Goal: Check status: Check status

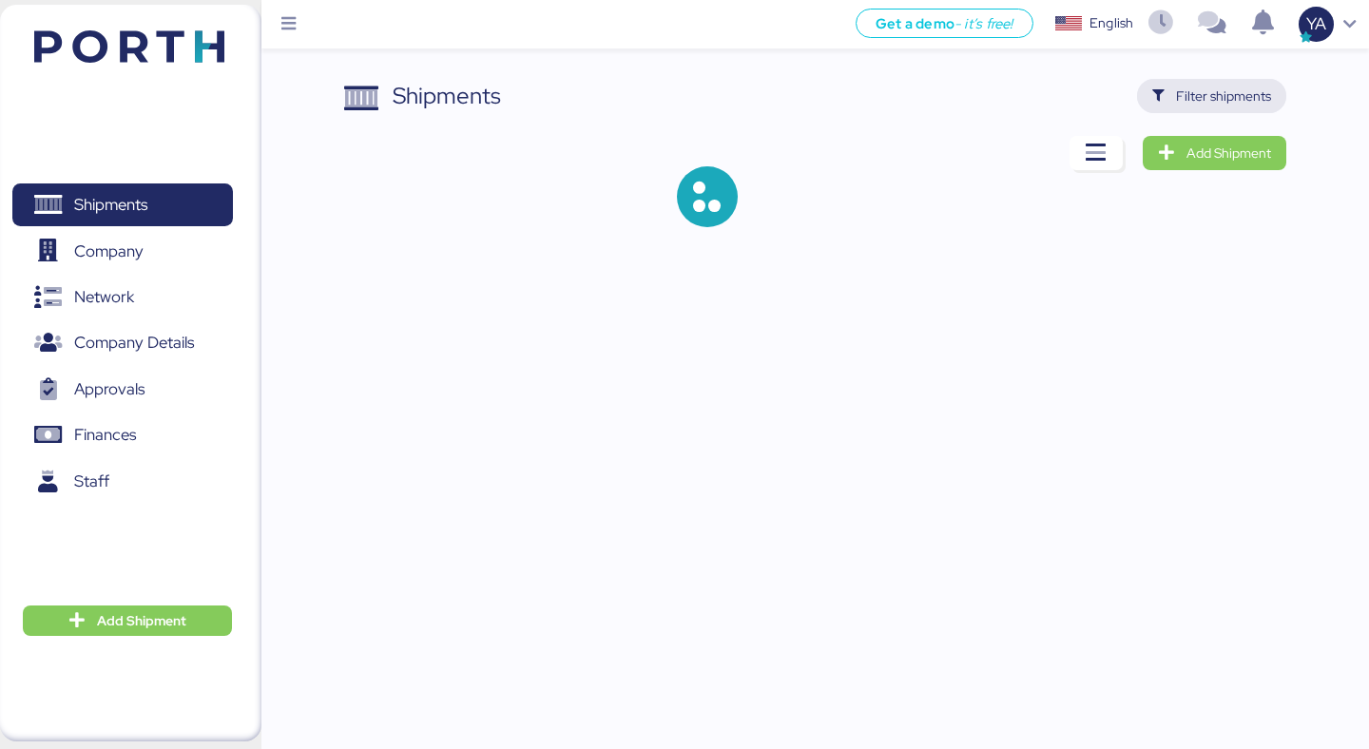
click at [1240, 99] on span "Filter shipments" at bounding box center [1223, 96] width 95 height 23
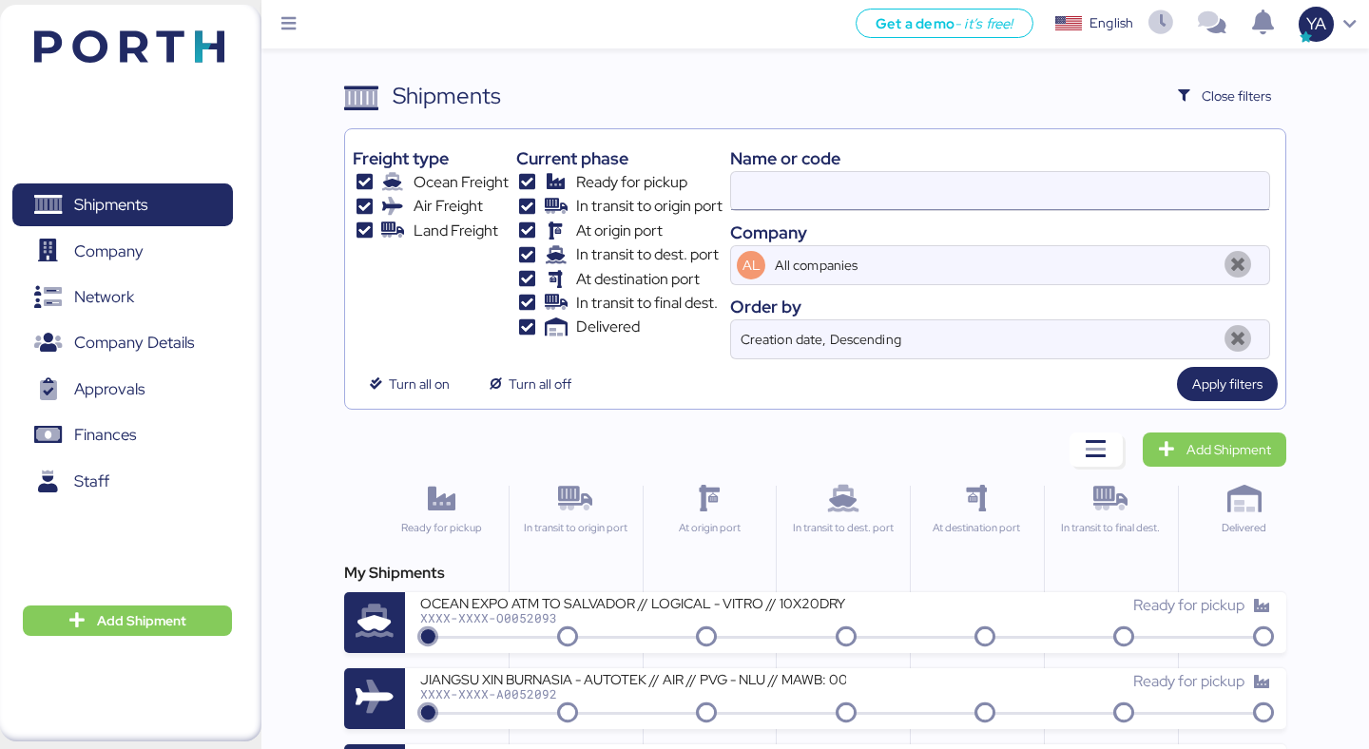
click at [1064, 196] on input at bounding box center [1000, 191] width 538 height 38
paste input "520080001"
type input "520080001"
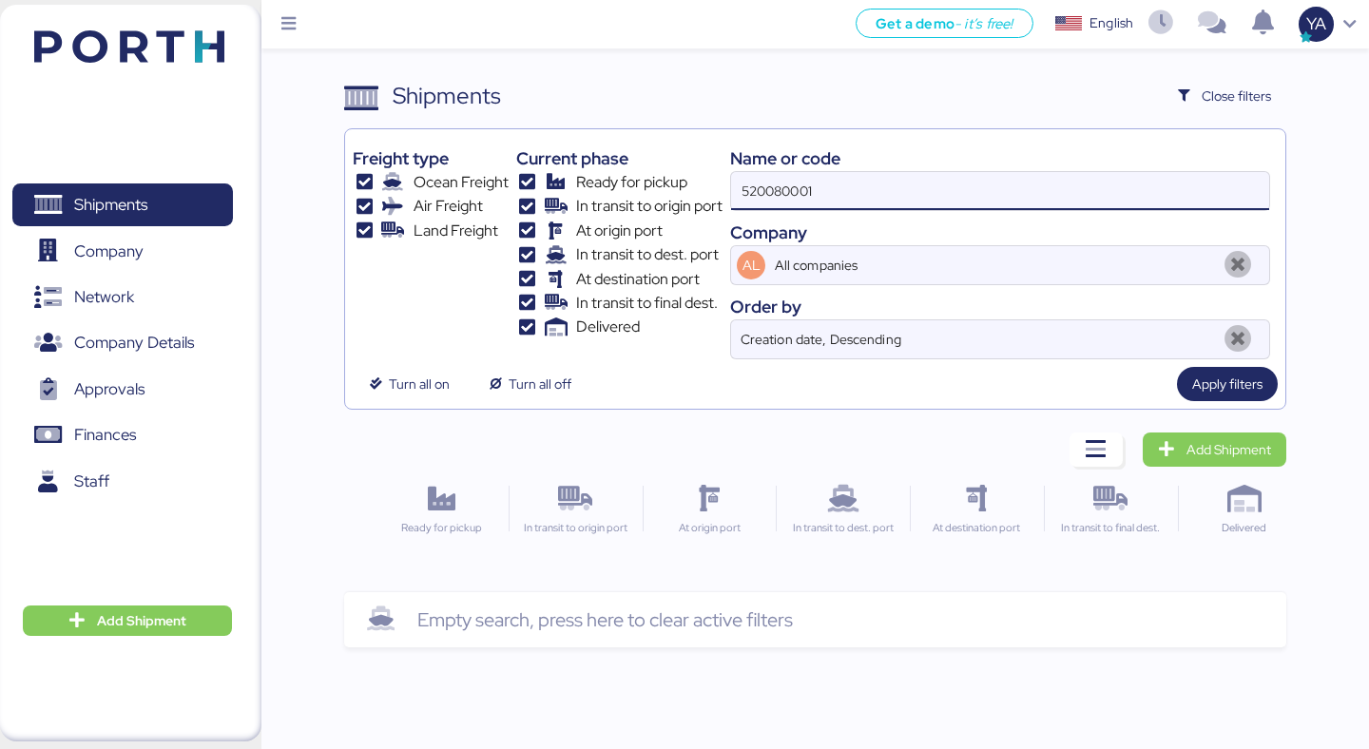
click at [972, 207] on input "520080001" at bounding box center [1000, 191] width 538 height 38
click at [972, 196] on input "520080001" at bounding box center [1000, 191] width 538 height 38
paste input "EGLV142502277389"
click at [1066, 164] on div "Name or code" at bounding box center [1000, 158] width 540 height 26
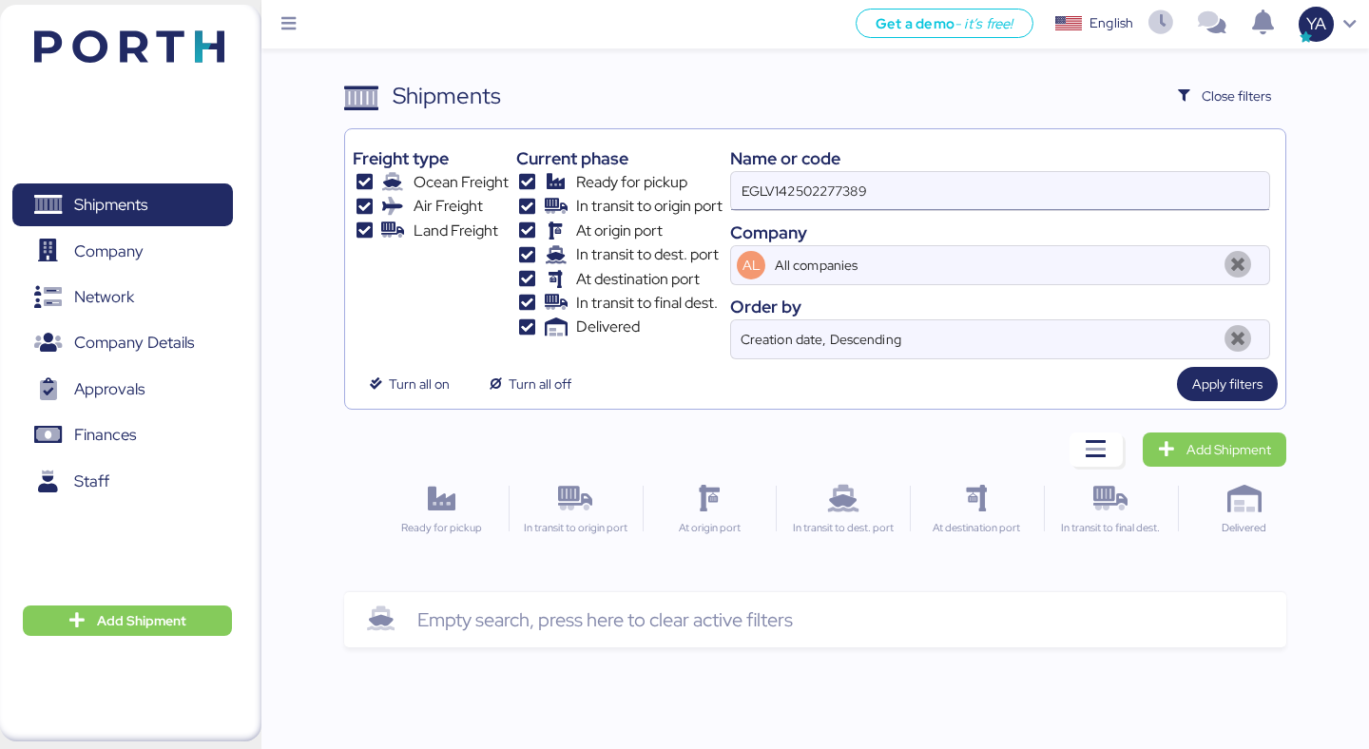
click at [1064, 182] on input "EGLV142502277389" at bounding box center [1000, 191] width 538 height 38
paste input "O0052008"
type input "O0052008"
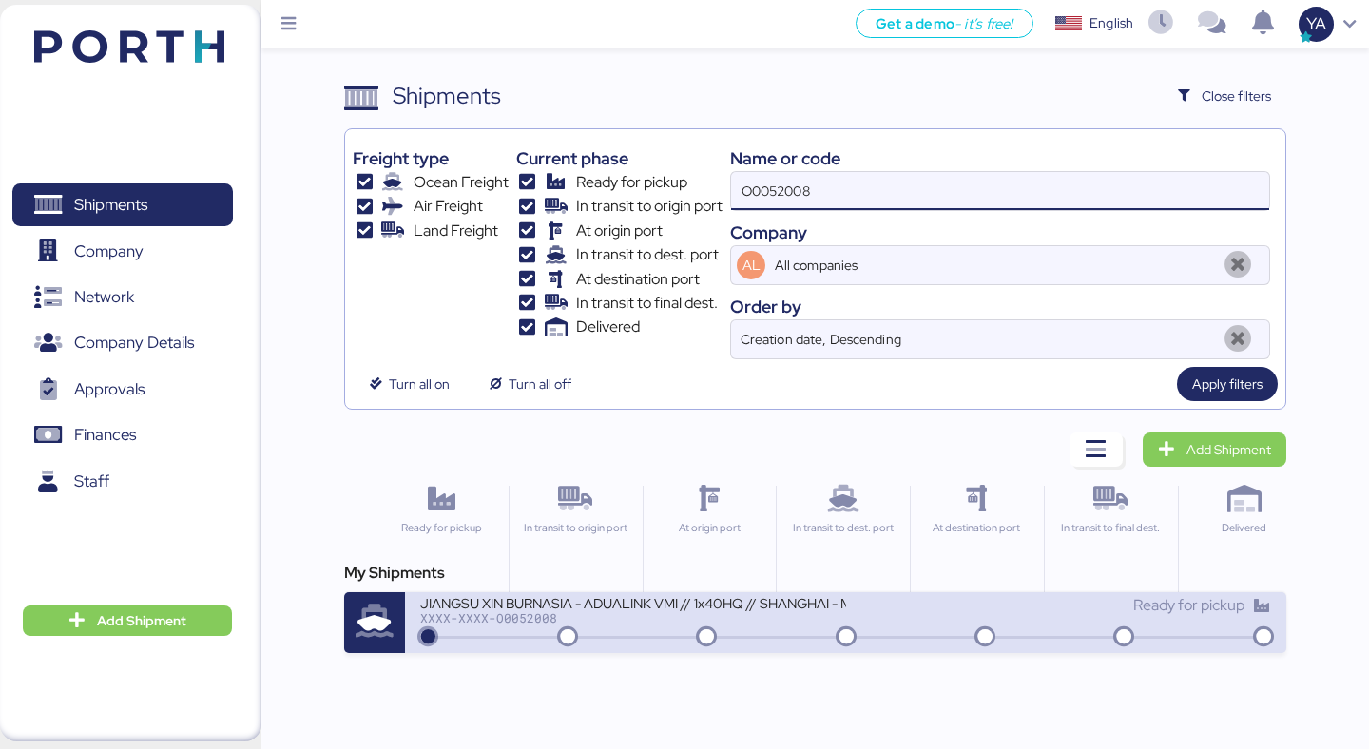
click at [653, 628] on div "JIANGSU XIN BURNASIA - ADUALINK VMI // 1x40HQ // SHANGHAI - MANZANILLO / HBL: B…" at bounding box center [632, 614] width 425 height 41
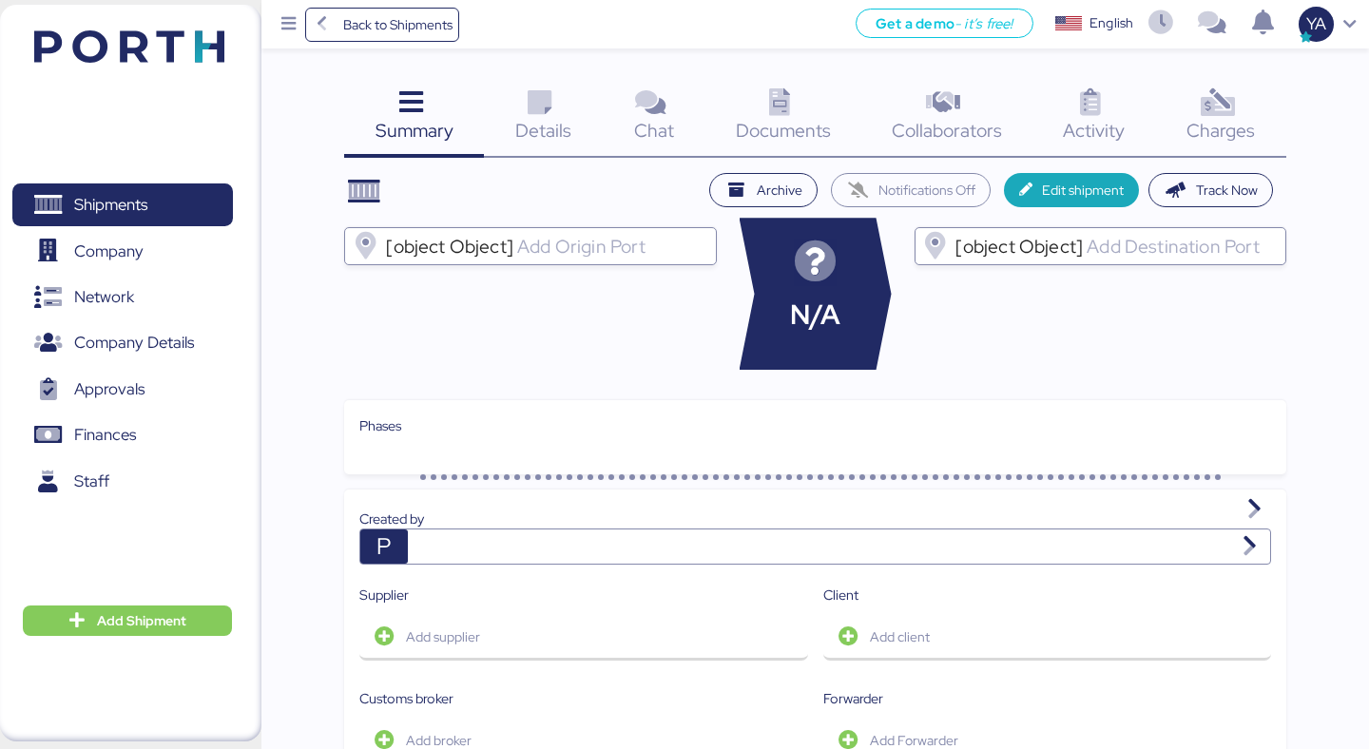
click at [1229, 100] on icon at bounding box center [1217, 103] width 41 height 28
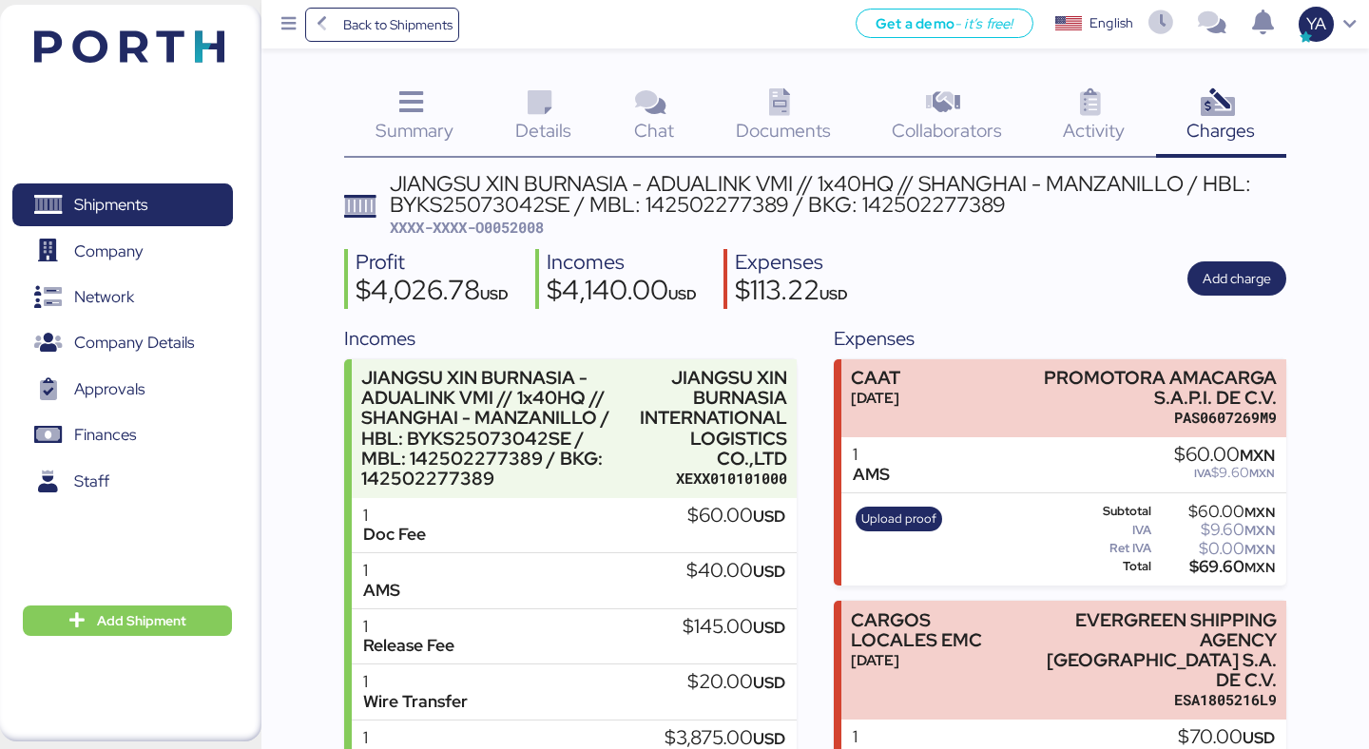
click at [513, 227] on span "XXXX-XXXX-O0052008" at bounding box center [467, 227] width 154 height 19
copy span "O0052008"
click at [795, 207] on div "JIANGSU XIN BURNASIA - ADUALINK VMI // 1x40HQ // SHANGHAI - MANZANILLO / HBL: B…" at bounding box center [838, 194] width 896 height 43
click at [345, 44] on div "Back to Shipments Get a demo - it’s free! Get a demo English Inglés English YA" at bounding box center [814, 24] width 1107 height 48
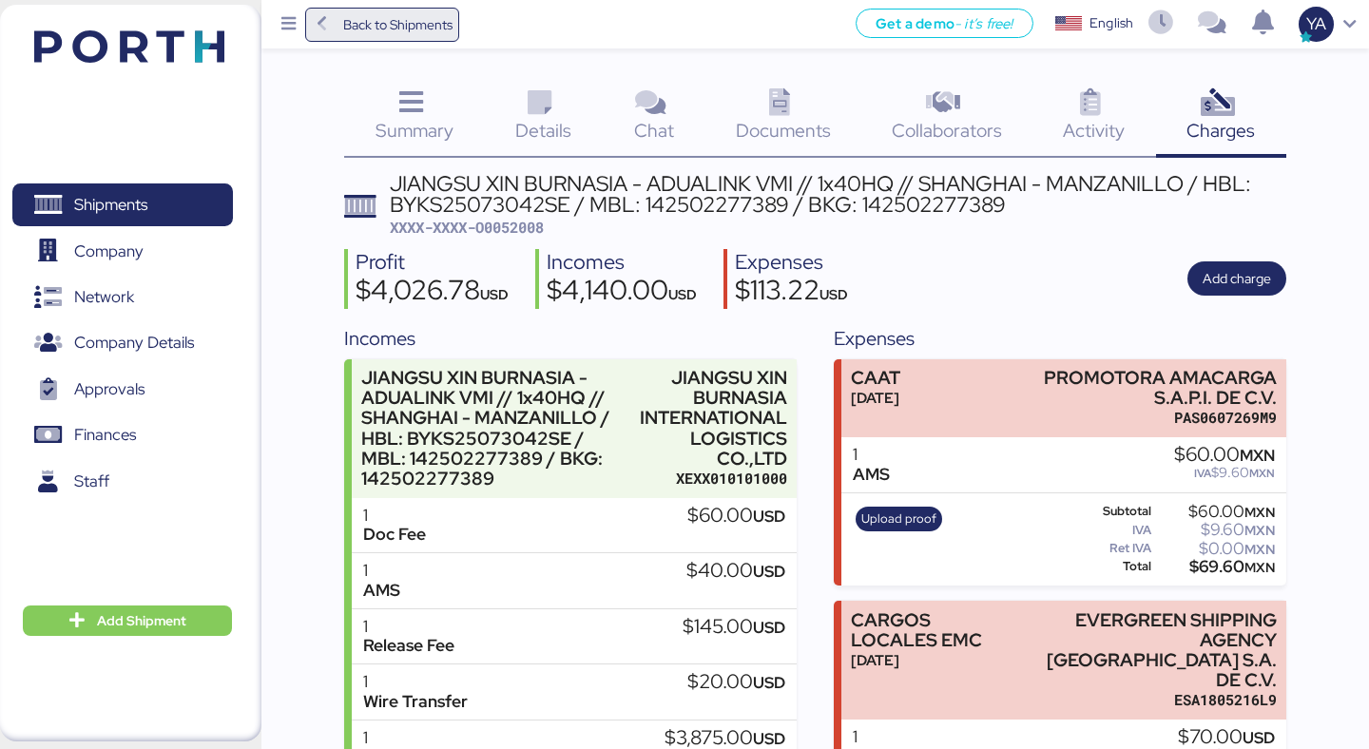
click at [345, 35] on span "Back to Shipments" at bounding box center [397, 24] width 109 height 23
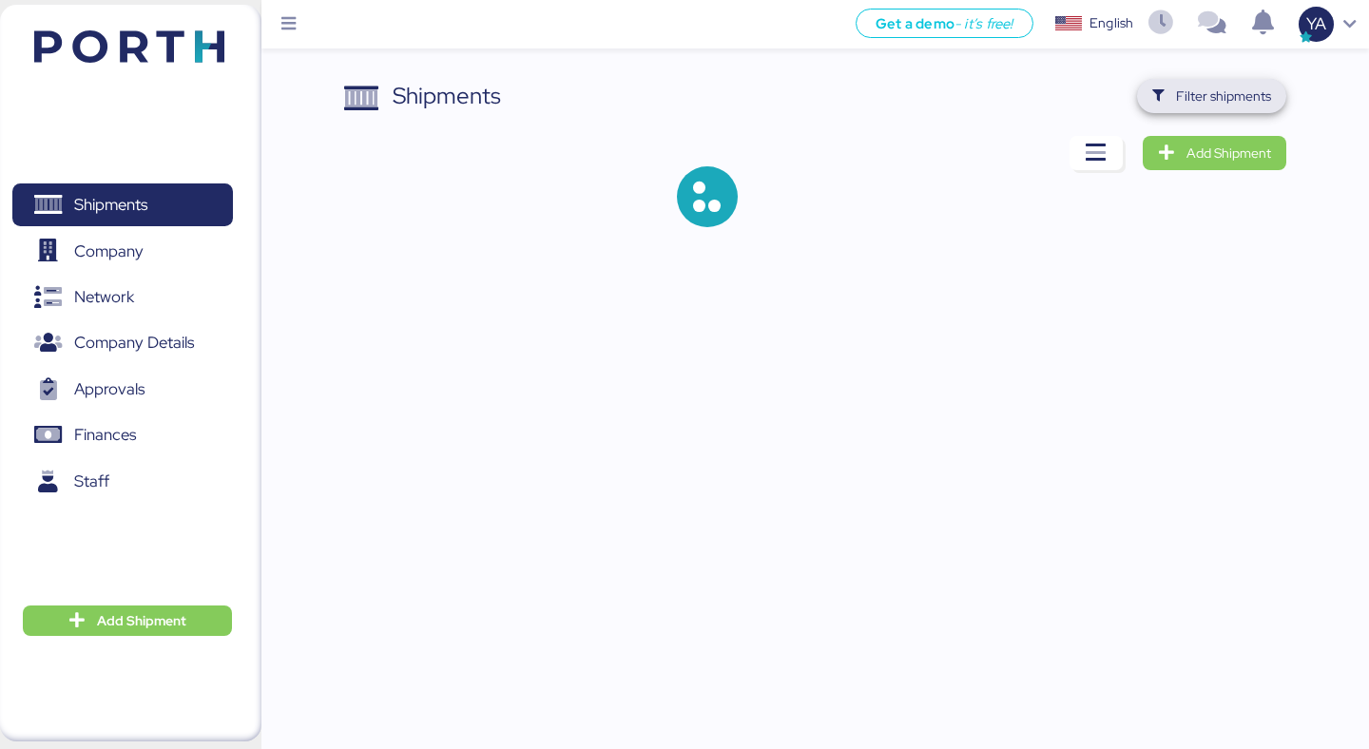
click at [1197, 111] on span "Filter shipments" at bounding box center [1211, 96] width 149 height 34
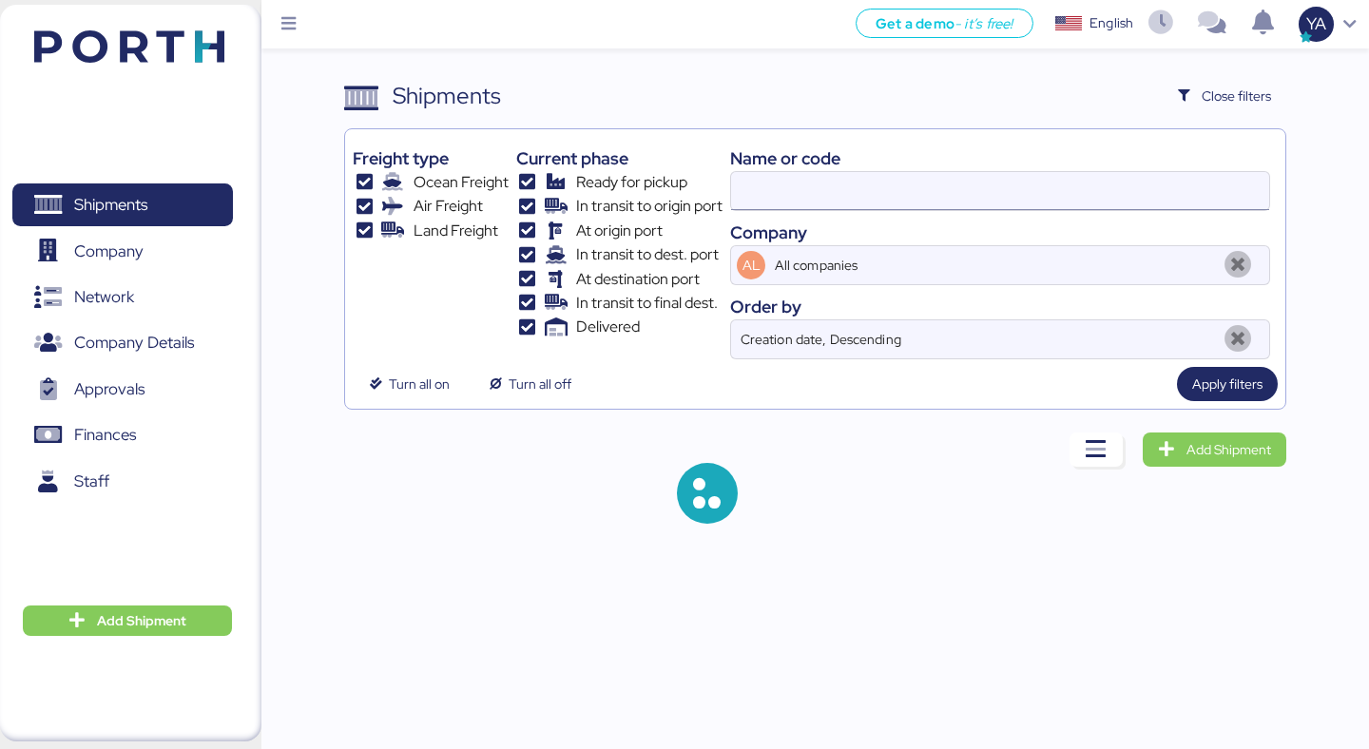
click at [904, 188] on input at bounding box center [1000, 191] width 538 height 38
paste input "5,395"
click at [888, 189] on input "5,395" at bounding box center [1000, 191] width 538 height 38
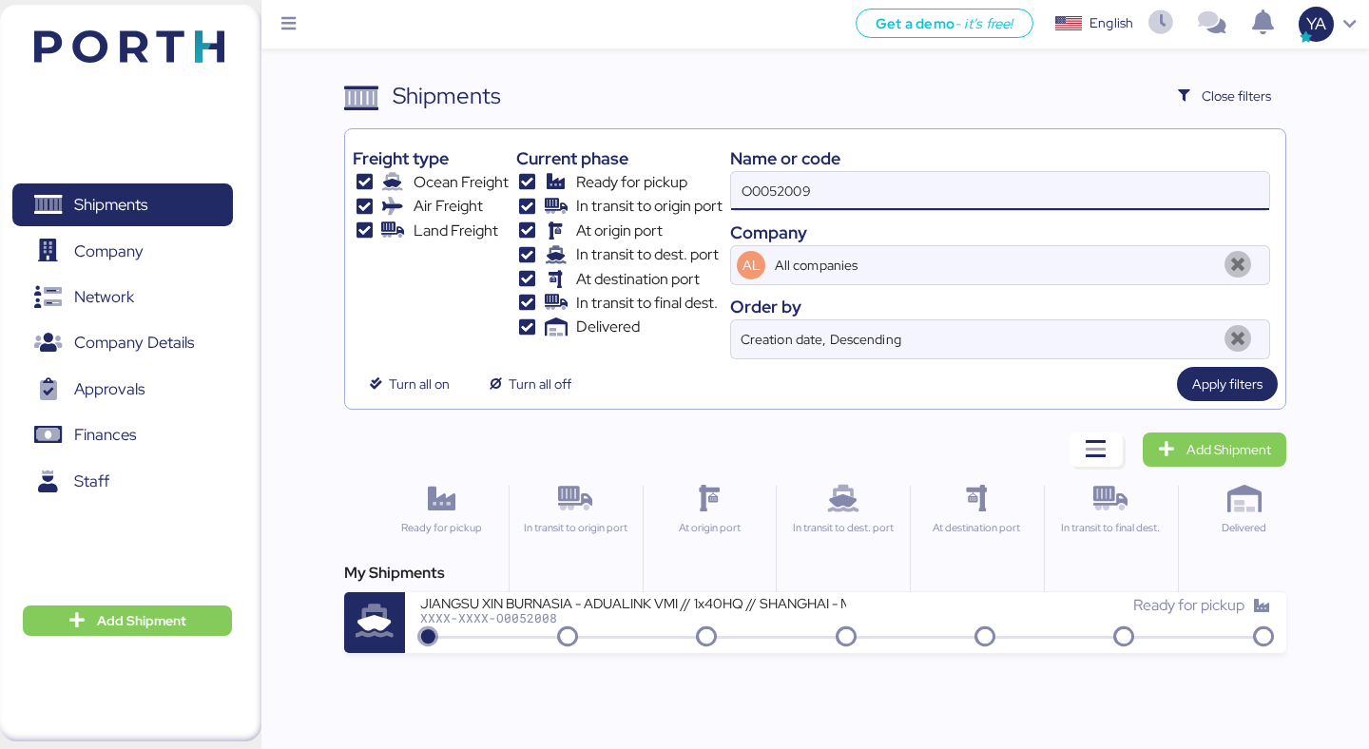
type input "O0052009"
click at [584, 591] on div "My Shipments JIANGSU XIN BURNASIA - ADUALINK VMI // 1x40HQ // SHANGHAI - MANZAN…" at bounding box center [814, 607] width 941 height 91
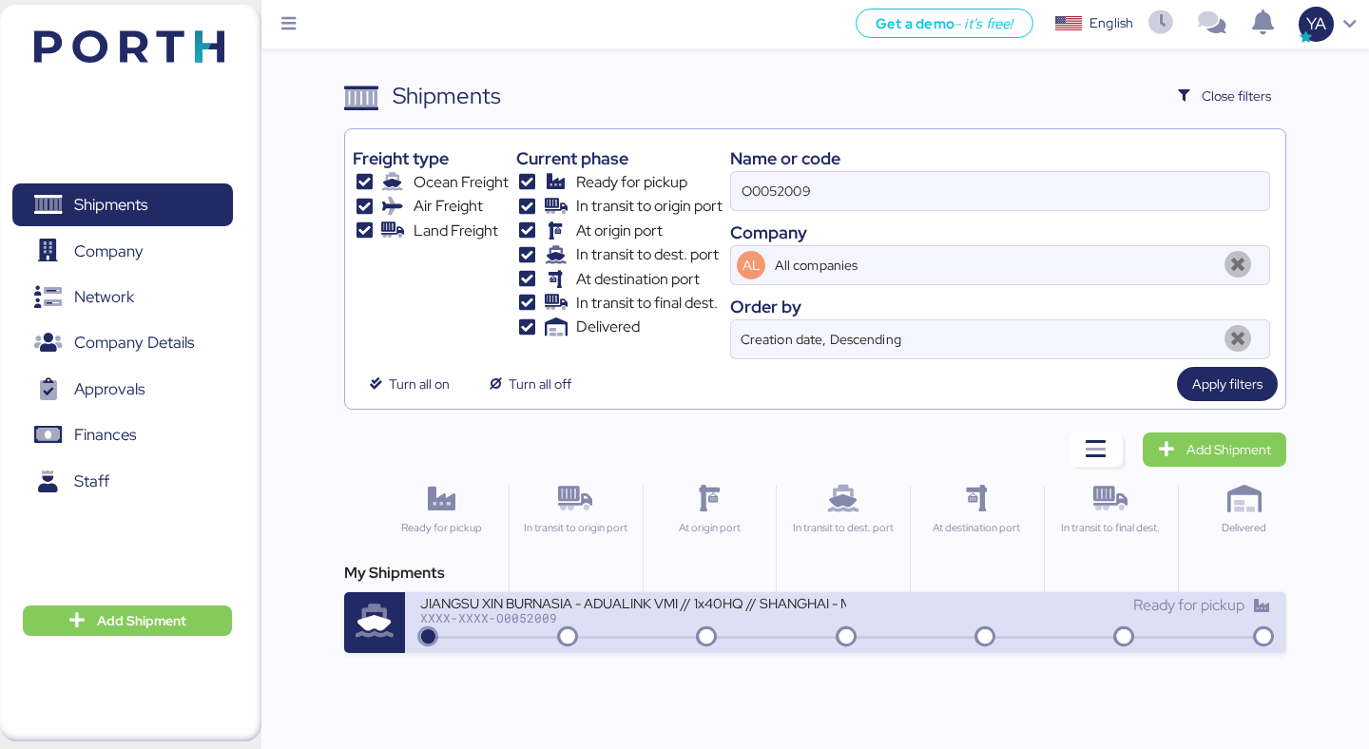
click at [584, 608] on div "JIANGSU XIN BURNASIA - ADUALINK VMI // 1x40HQ // SHANGHAI - MANZANILLO / HBL: B…" at bounding box center [632, 602] width 425 height 16
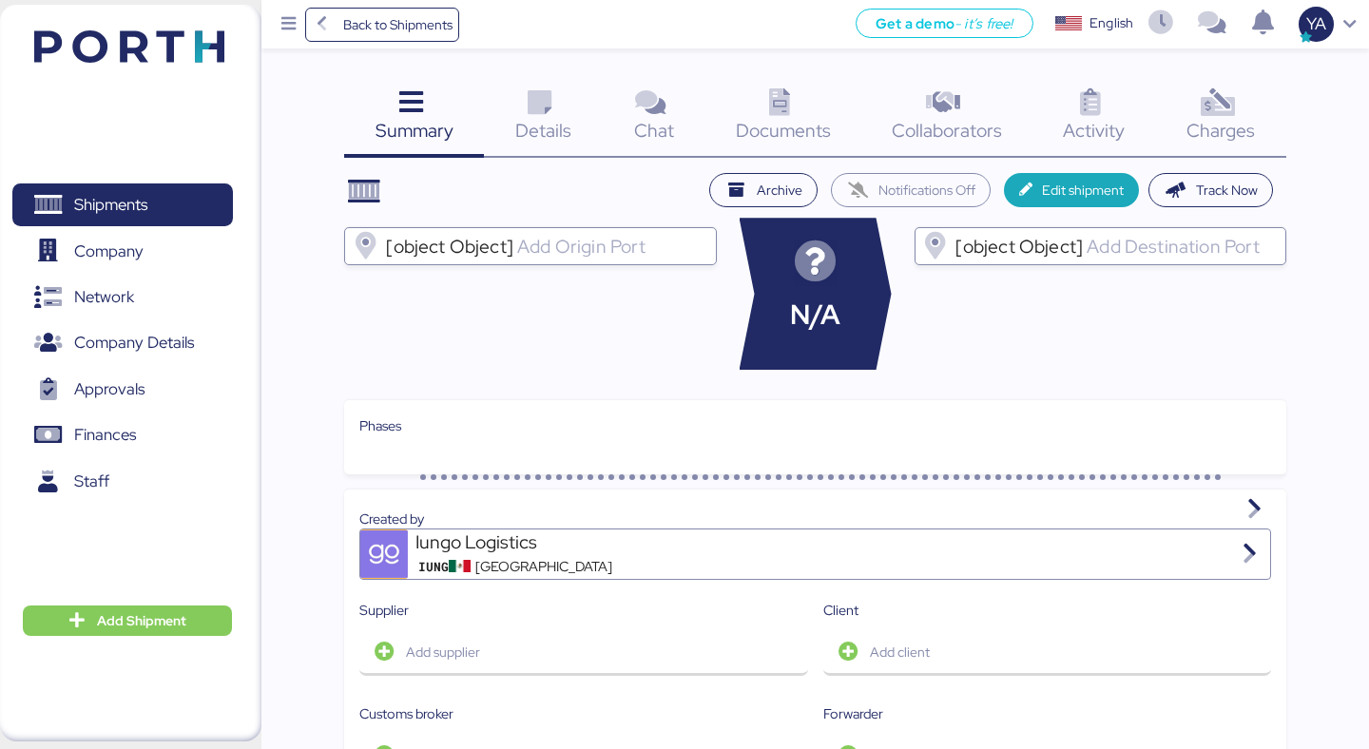
click at [1187, 128] on span "Charges" at bounding box center [1220, 130] width 68 height 25
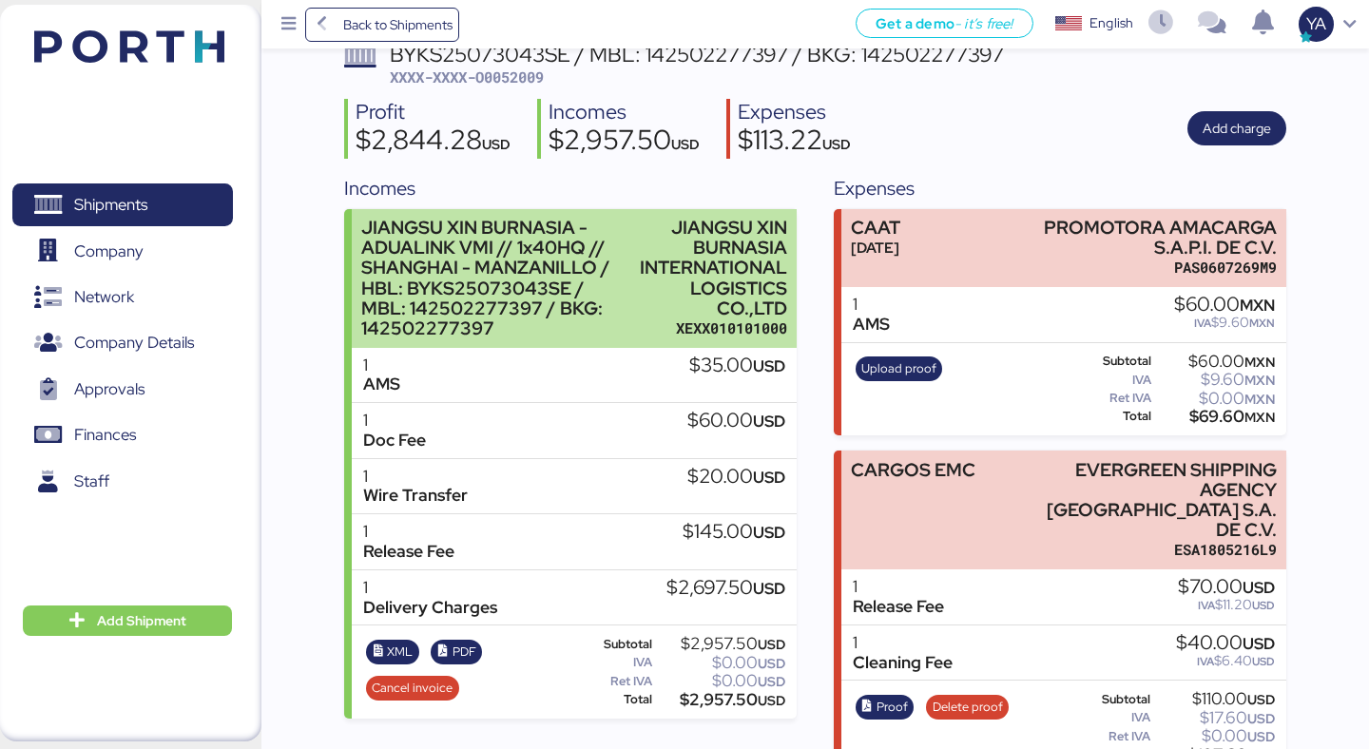
scroll to position [149, 0]
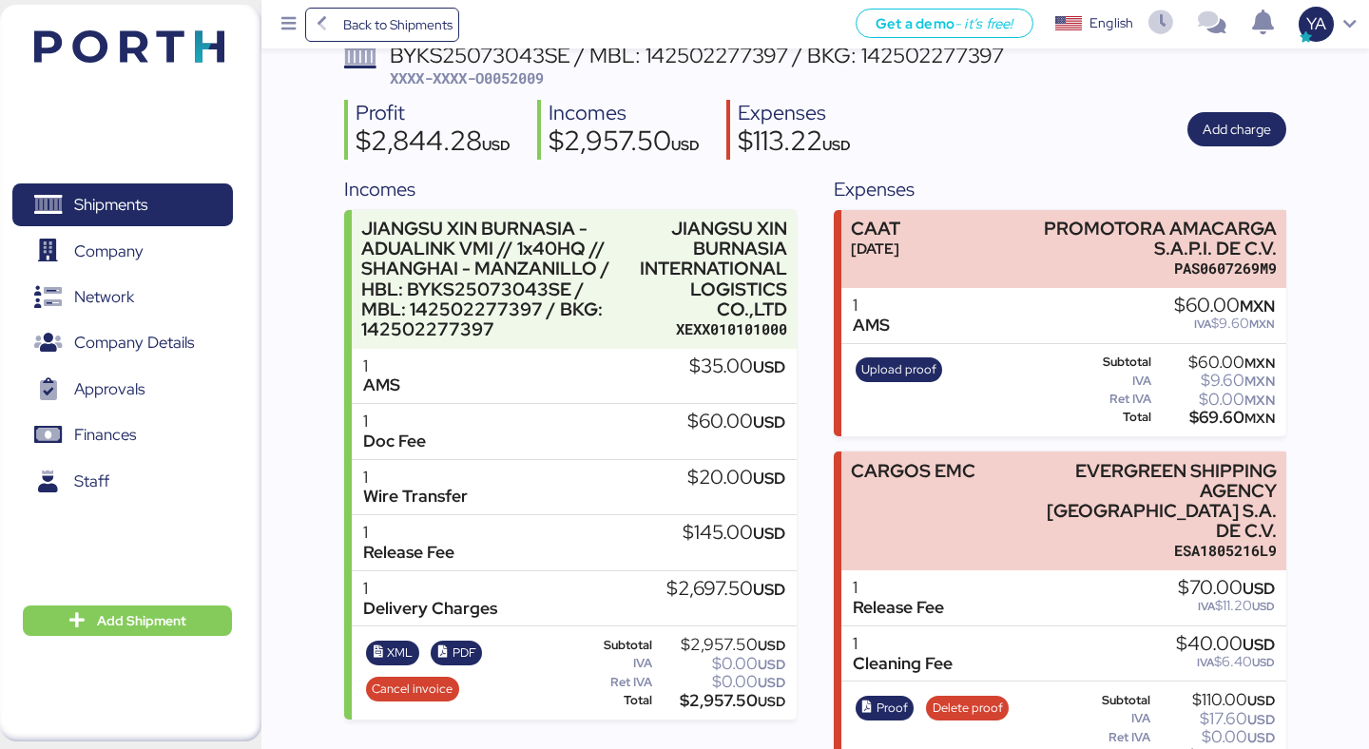
click at [896, 129] on div "Profit $2,844.28 USD Incomes $2,957.50 USD Expenses $113.22 USD Add charge" at bounding box center [814, 130] width 941 height 60
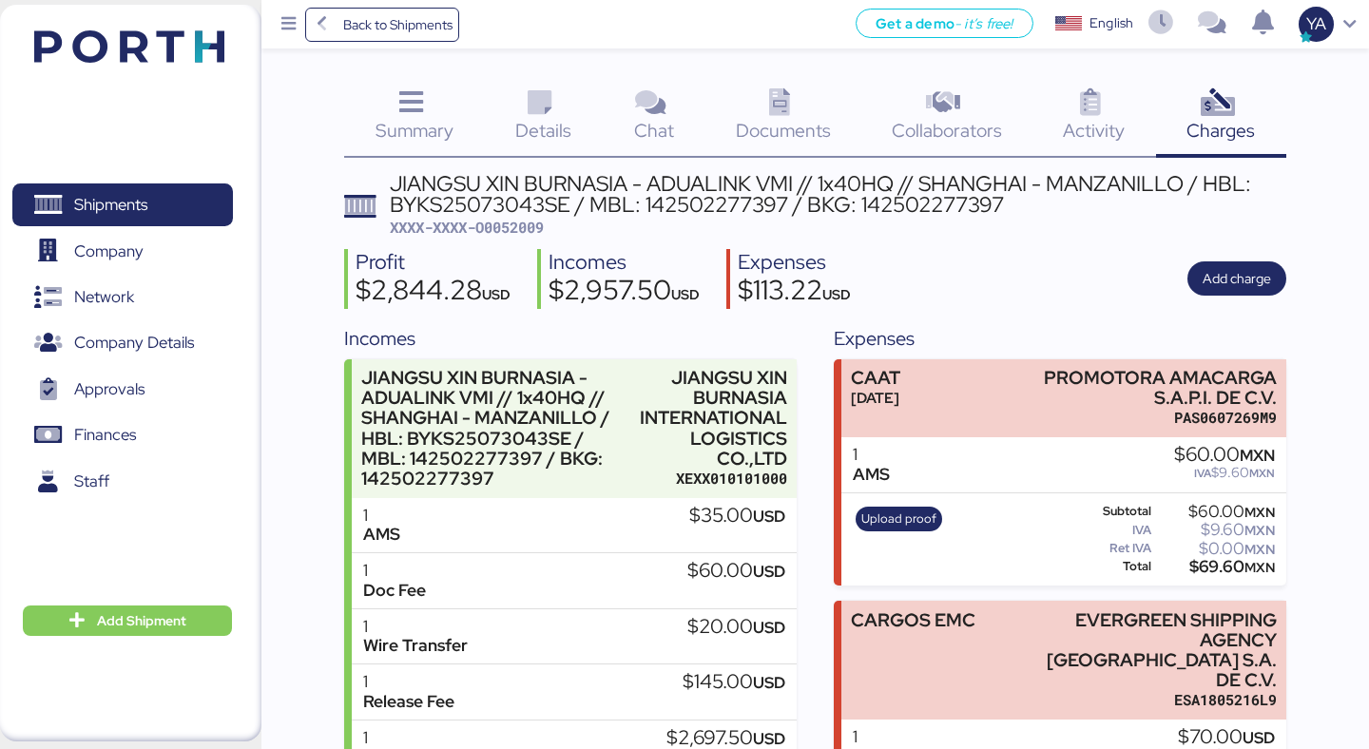
click at [505, 246] on div "JIANGSU XIN BURNASIA - ADUALINK VMI // 1x40HQ // SHANGHAI - MANZANILLO / HBL: B…" at bounding box center [814, 548] width 941 height 751
click at [504, 235] on span "XXXX-XXXX-O0052009" at bounding box center [467, 227] width 154 height 19
copy span "O0052009"
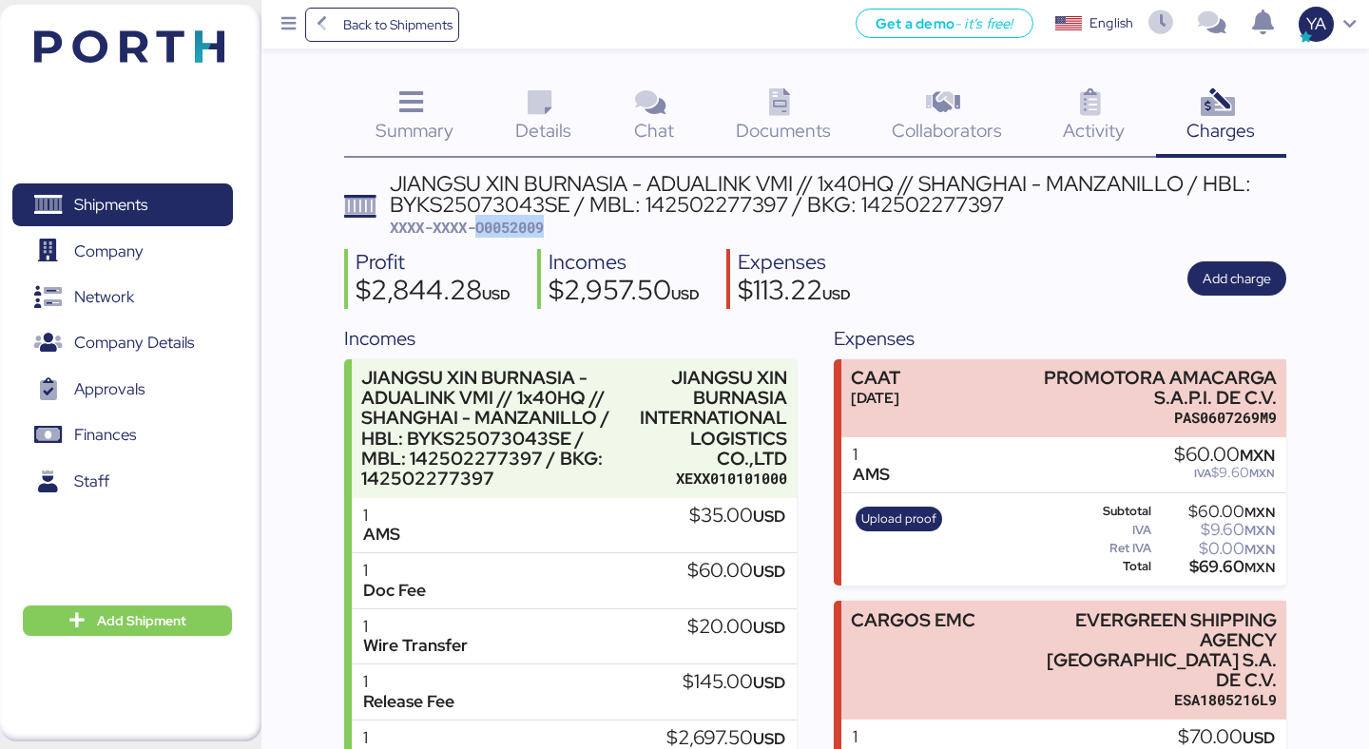
copy span "O0052009"
click at [471, 269] on div "Profit" at bounding box center [432, 263] width 155 height 28
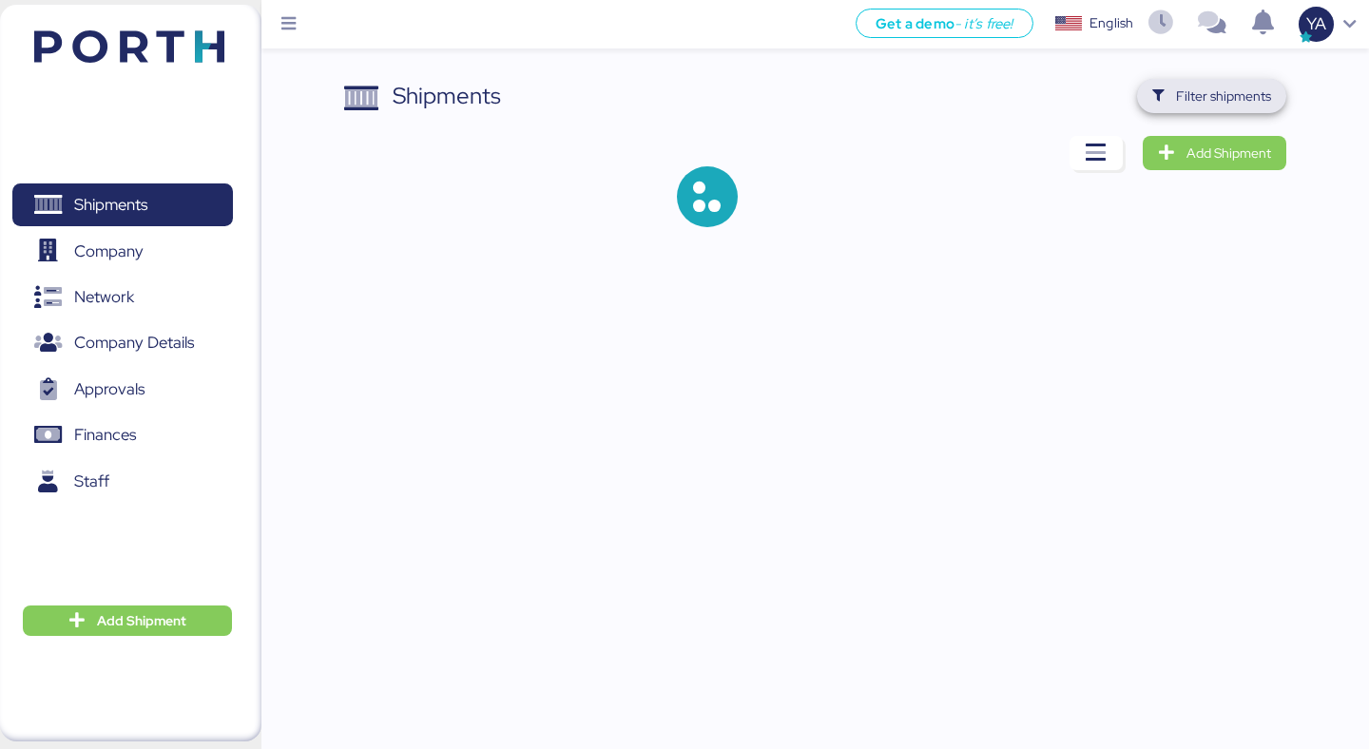
click at [1230, 105] on span "Filter shipments" at bounding box center [1223, 96] width 95 height 23
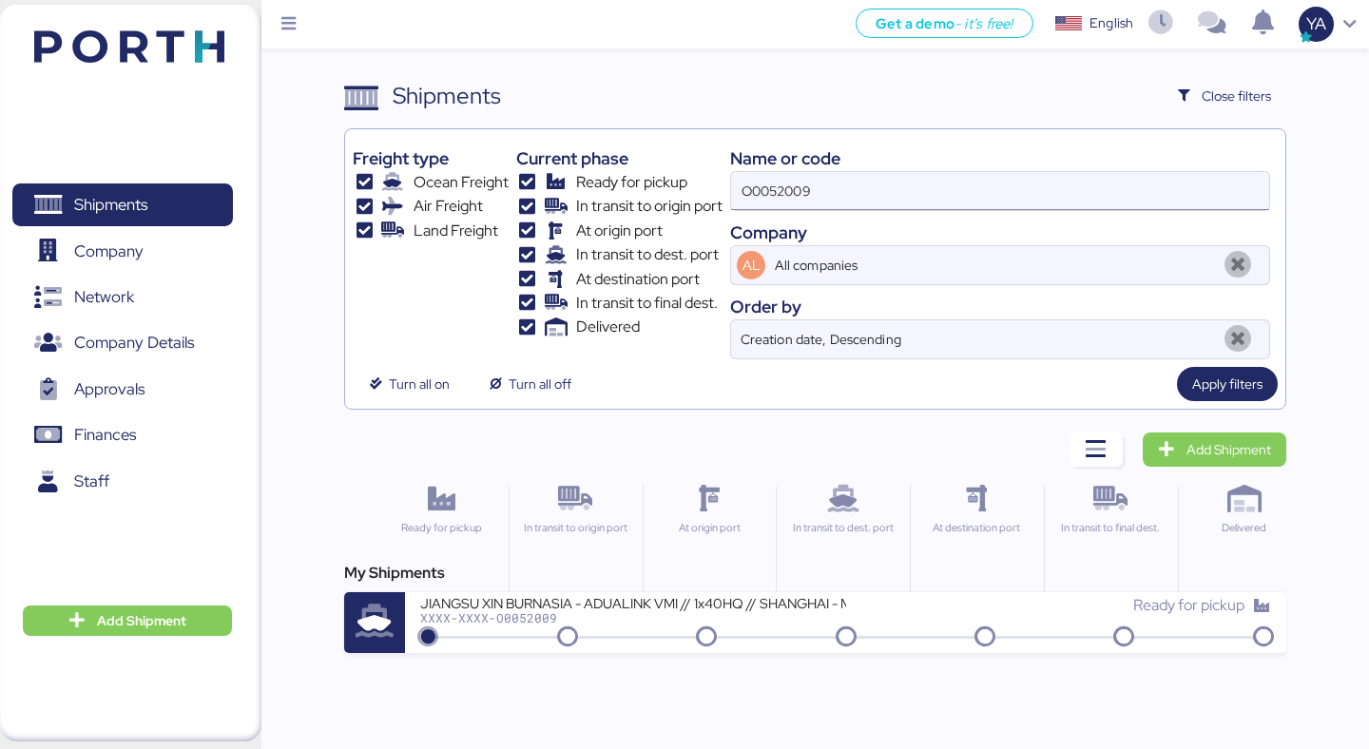
click at [912, 180] on input "O0052009" at bounding box center [1000, 191] width 538 height 38
paste input "0"
type input "O0052000"
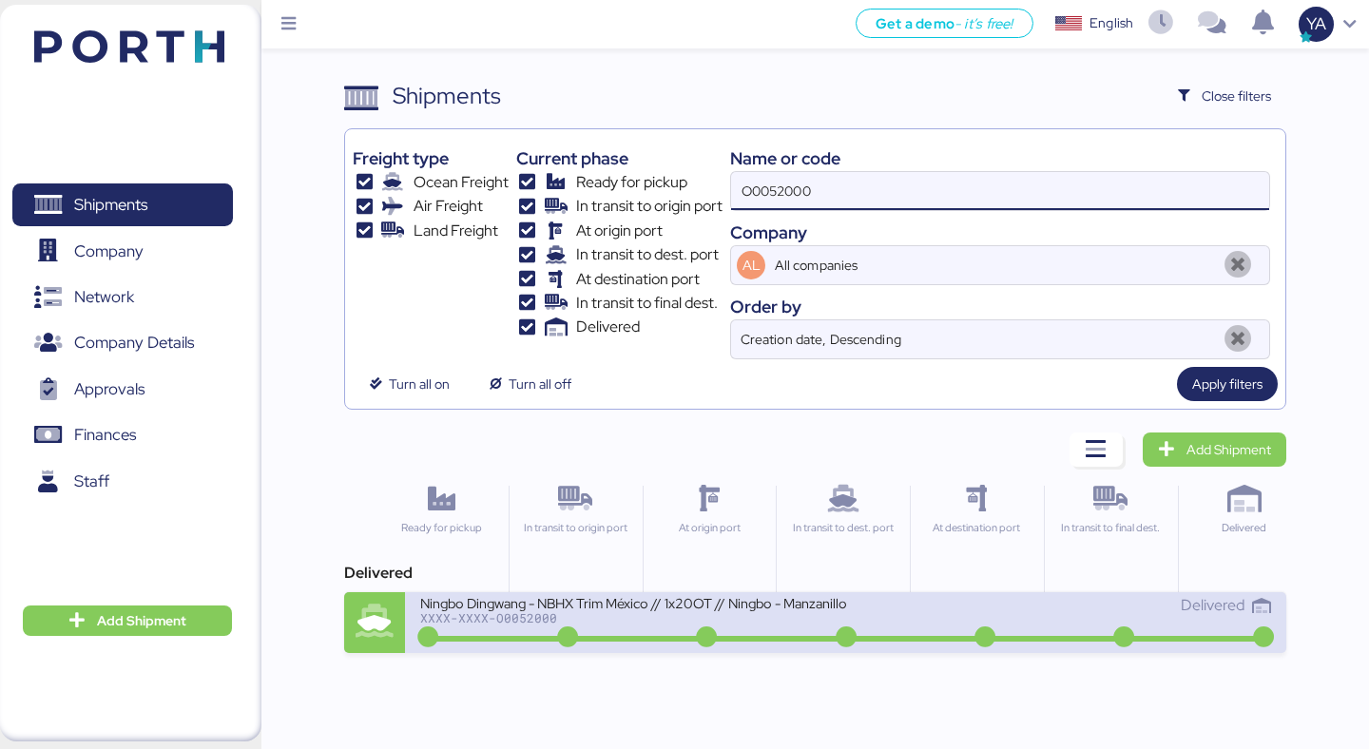
click at [504, 625] on div "Ningbo Dingwang - NBHX Trim México // 1x20OT // Ningbo - Manzanillo // MBL: COS…" at bounding box center [632, 614] width 425 height 41
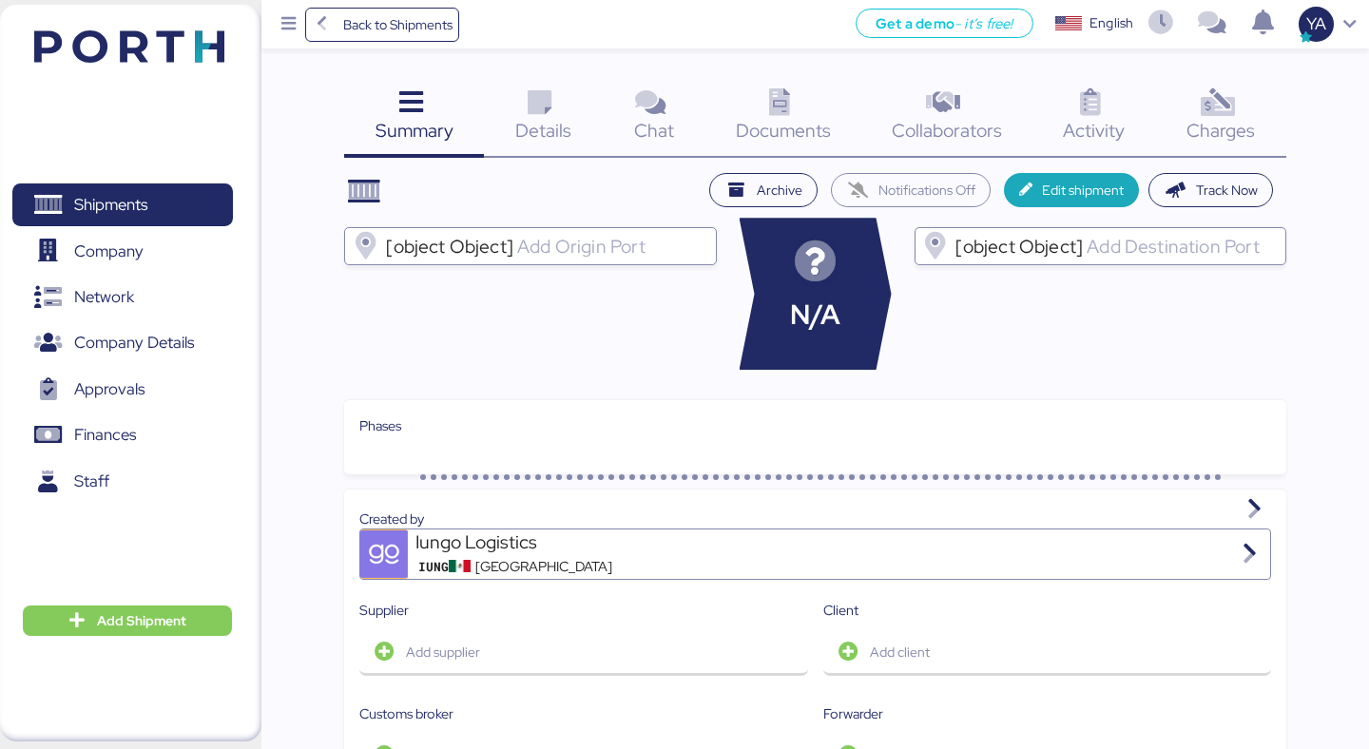
click at [1205, 148] on div "Charges 0" at bounding box center [1221, 118] width 130 height 79
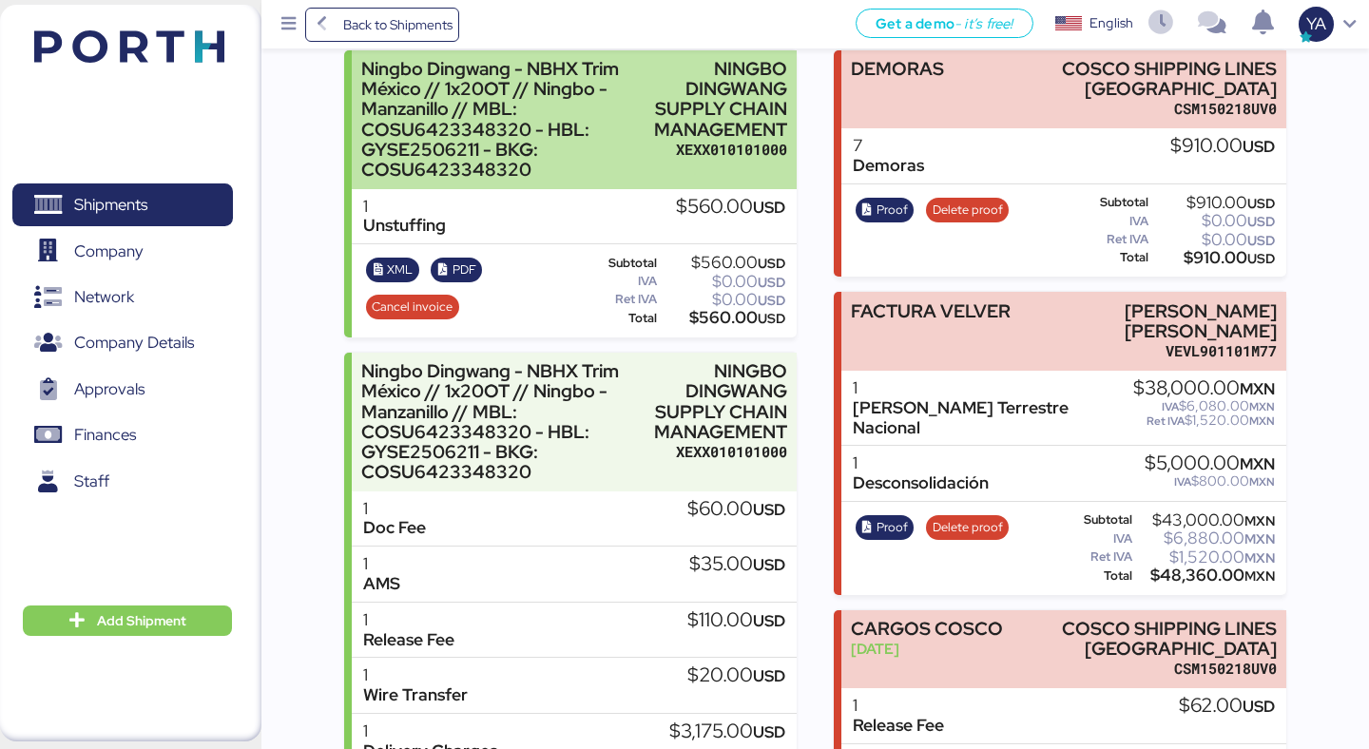
scroll to position [437, 0]
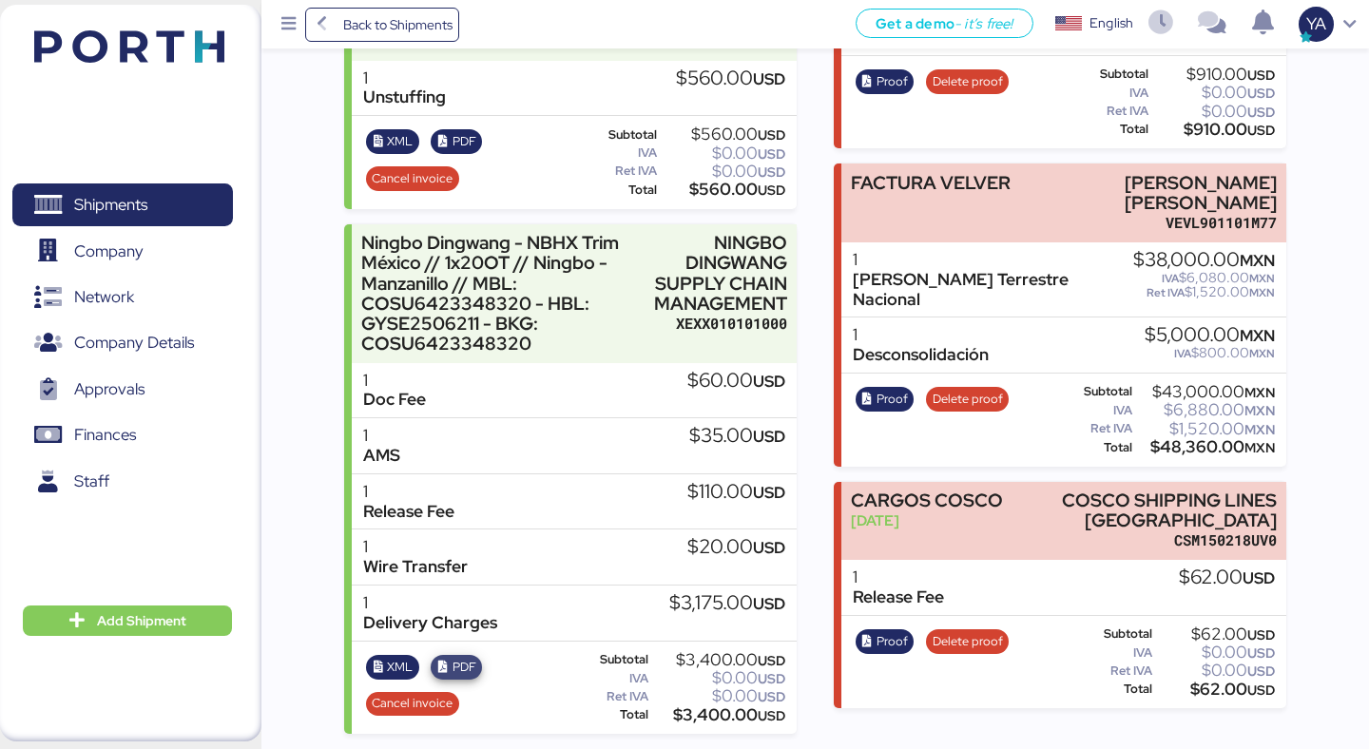
click at [440, 665] on icon "button" at bounding box center [443, 667] width 12 height 12
click at [458, 145] on span "PDF" at bounding box center [464, 141] width 24 height 21
